Goal: Find specific page/section

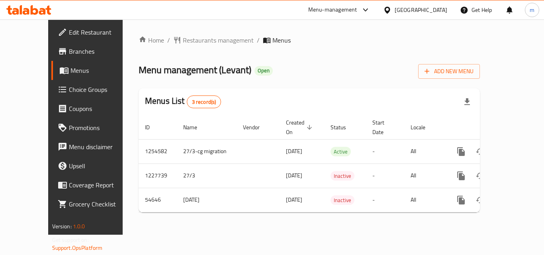
click at [436, 10] on div "[GEOGRAPHIC_DATA]" at bounding box center [421, 10] width 53 height 9
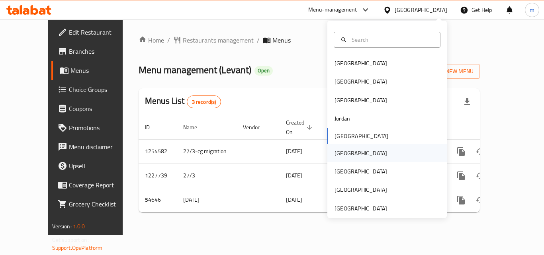
click at [339, 149] on div "[GEOGRAPHIC_DATA]" at bounding box center [360, 153] width 53 height 9
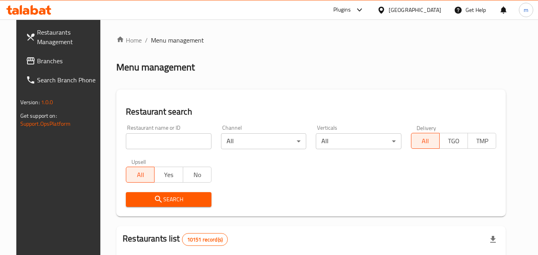
click at [55, 62] on span "Branches" at bounding box center [68, 61] width 63 height 10
